Goal: Check status: Check status

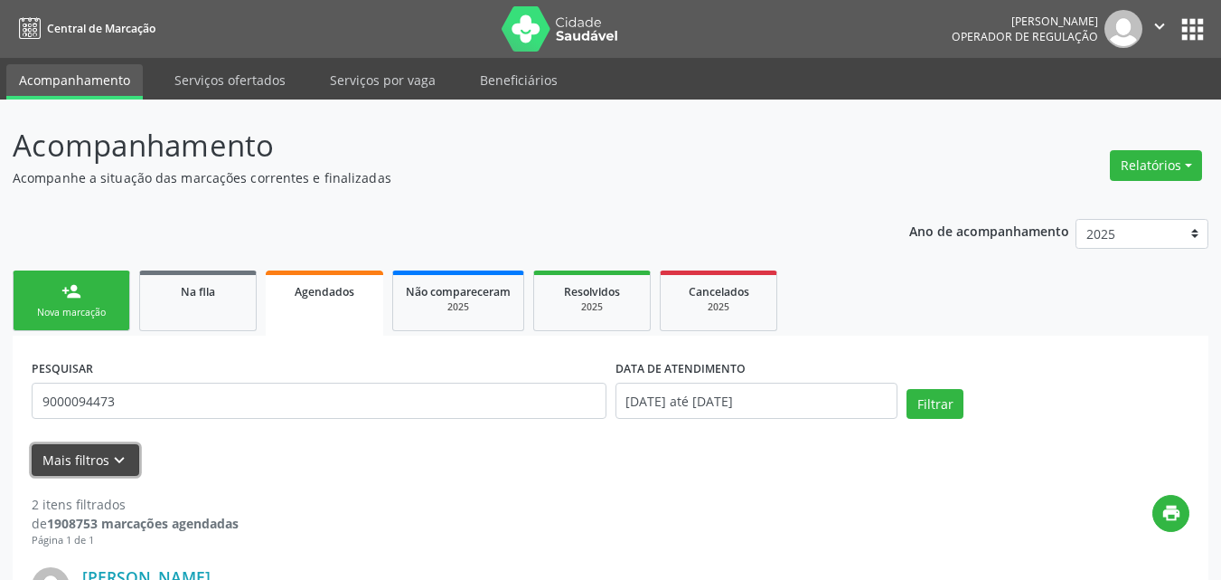
click at [125, 457] on icon "keyboard_arrow_down" at bounding box center [119, 460] width 20 height 20
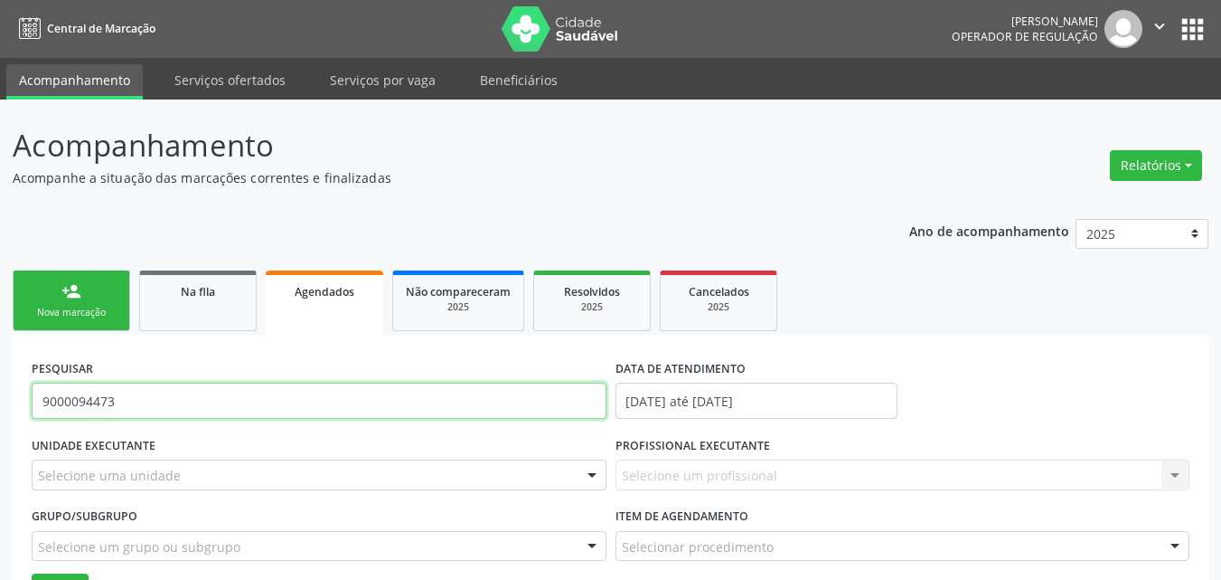
click at [203, 403] on input "9000094473" at bounding box center [319, 400] width 575 height 36
type input "V"
paste input "9000956305"
type input "9000956305"
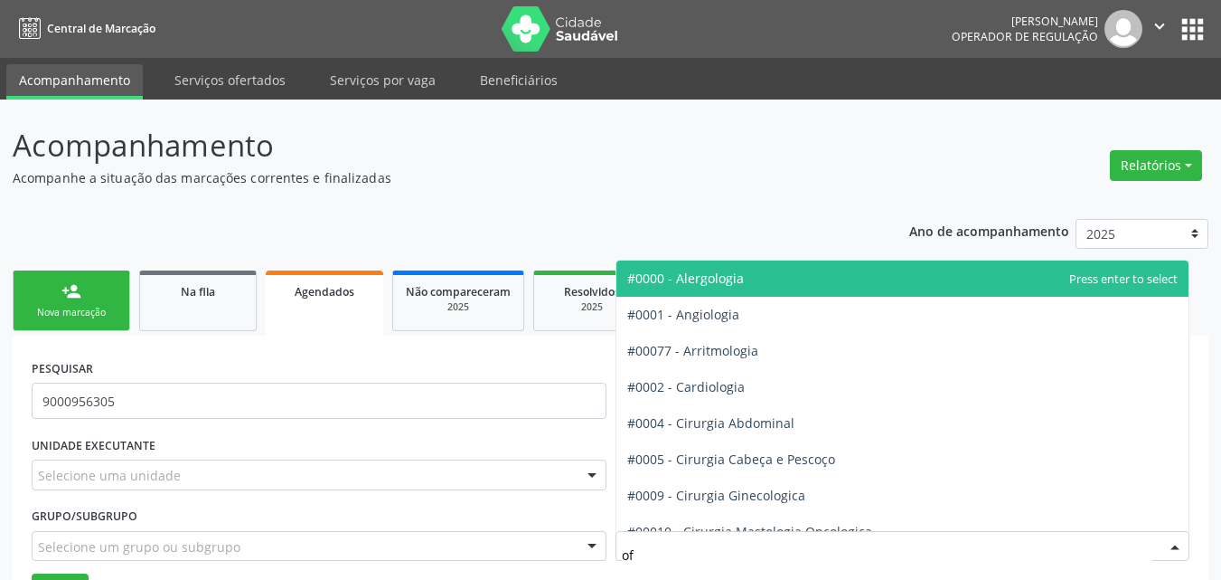
type input "oft"
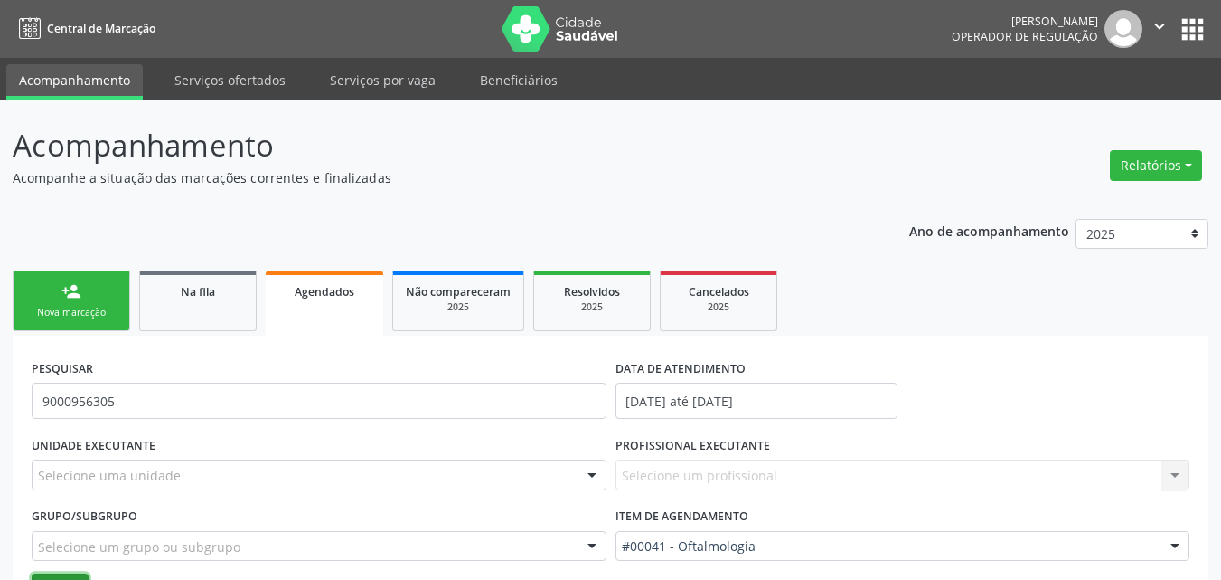
click at [75, 573] on button "Filtrar" at bounding box center [60, 588] width 57 height 31
click at [851, 273] on ul "person_add Nova marcação Na fila Agendados Não compareceram 2025 Resolvidos 202…" at bounding box center [611, 301] width 1196 height 70
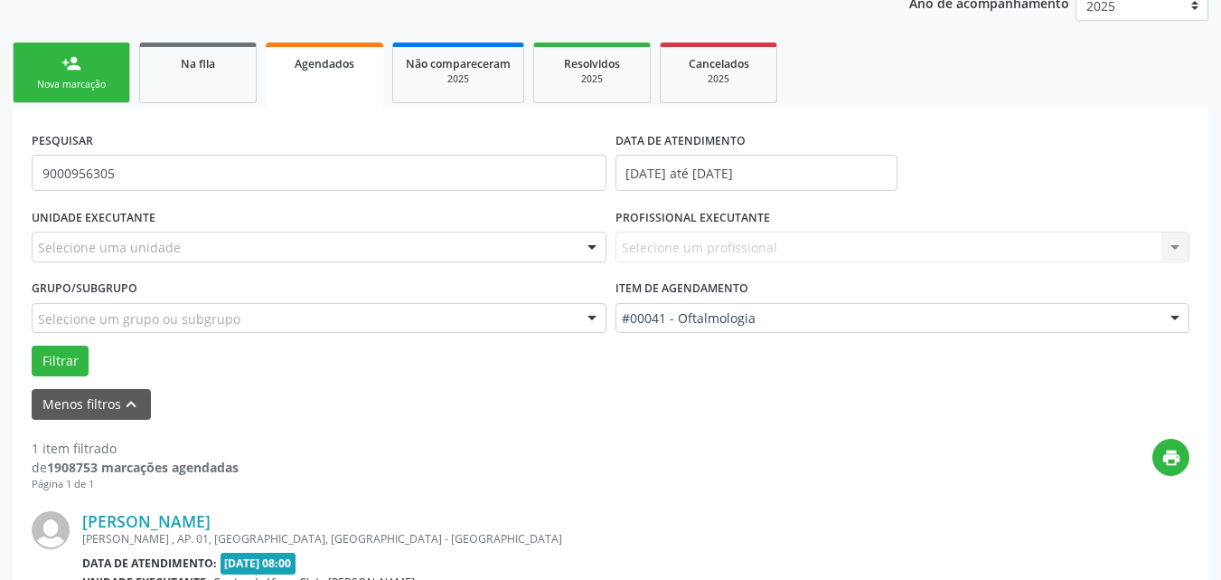
scroll to position [431, 0]
